Goal: Transaction & Acquisition: Subscribe to service/newsletter

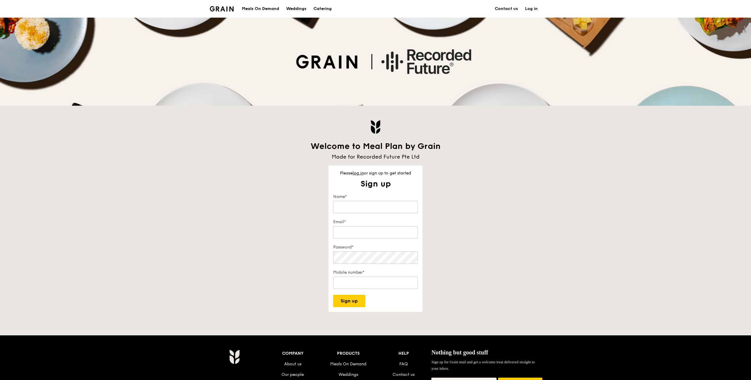
click at [354, 169] on div "Please log in or sign up to get started Sign up Get started in no time Sign up …" at bounding box center [375, 239] width 94 height 146
click at [355, 172] on link "log in" at bounding box center [357, 173] width 11 height 5
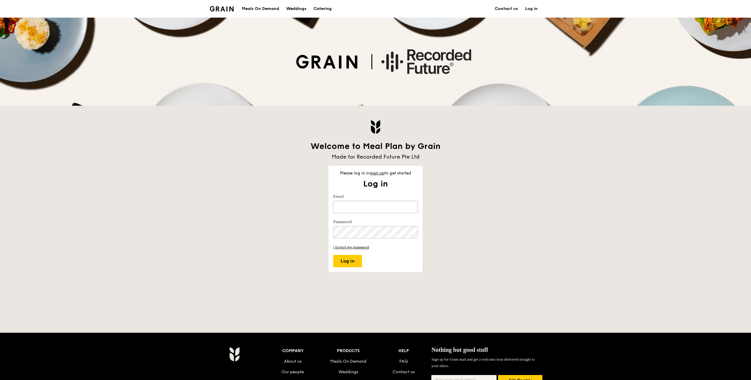
click at [369, 207] on input "Email" at bounding box center [375, 207] width 85 height 12
type input "[PERSON_NAME][EMAIL_ADDRESS][DOMAIN_NAME]"
click at [377, 226] on div "Password" at bounding box center [375, 229] width 85 height 21
click at [333, 255] on button "Log in" at bounding box center [347, 261] width 29 height 12
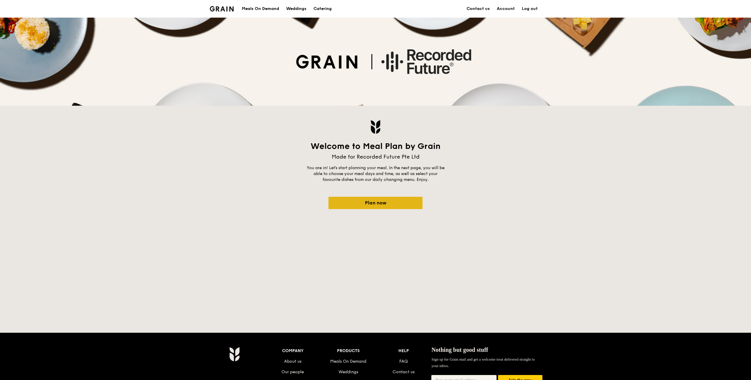
click at [365, 201] on link "Plan now" at bounding box center [375, 203] width 94 height 12
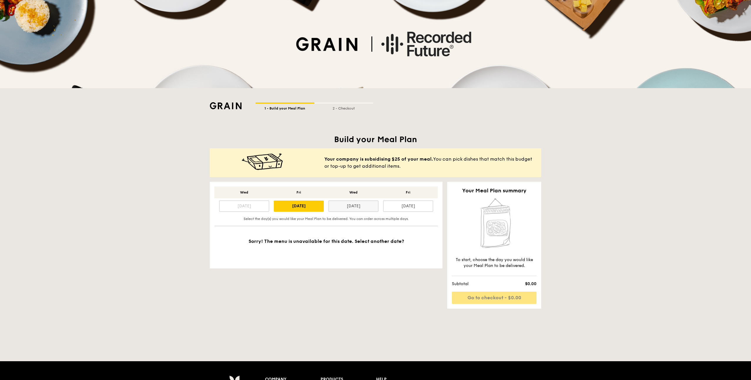
click at [352, 206] on div "[DATE]" at bounding box center [353, 206] width 50 height 11
click at [306, 211] on div "[DATE]" at bounding box center [299, 206] width 50 height 11
click at [405, 208] on div "[DATE]" at bounding box center [408, 206] width 50 height 11
